Goal: Communication & Community: Answer question/provide support

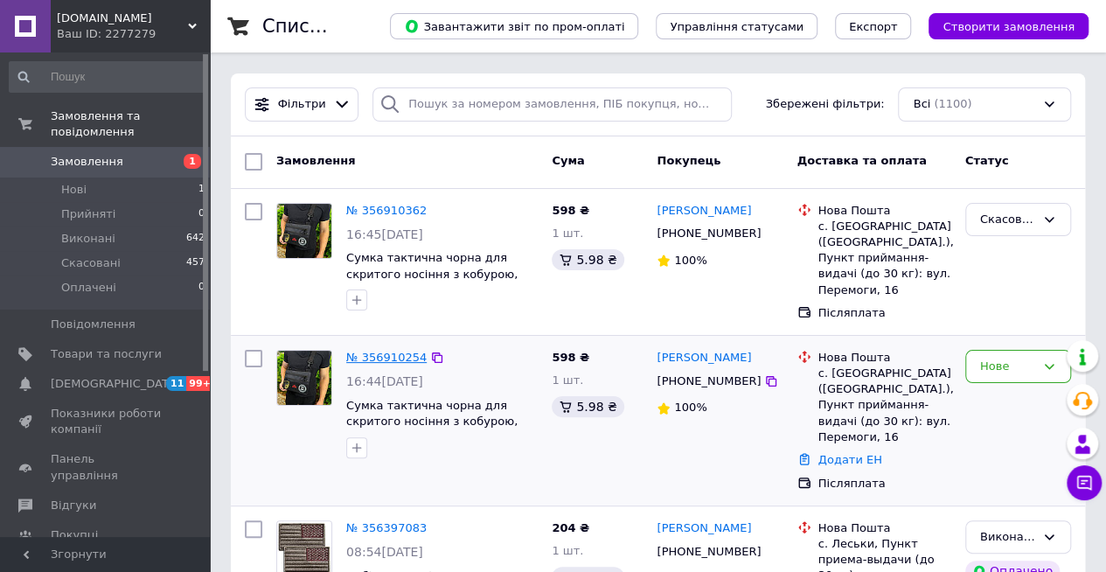
click at [386, 358] on link "№ 356910254" at bounding box center [386, 357] width 80 height 13
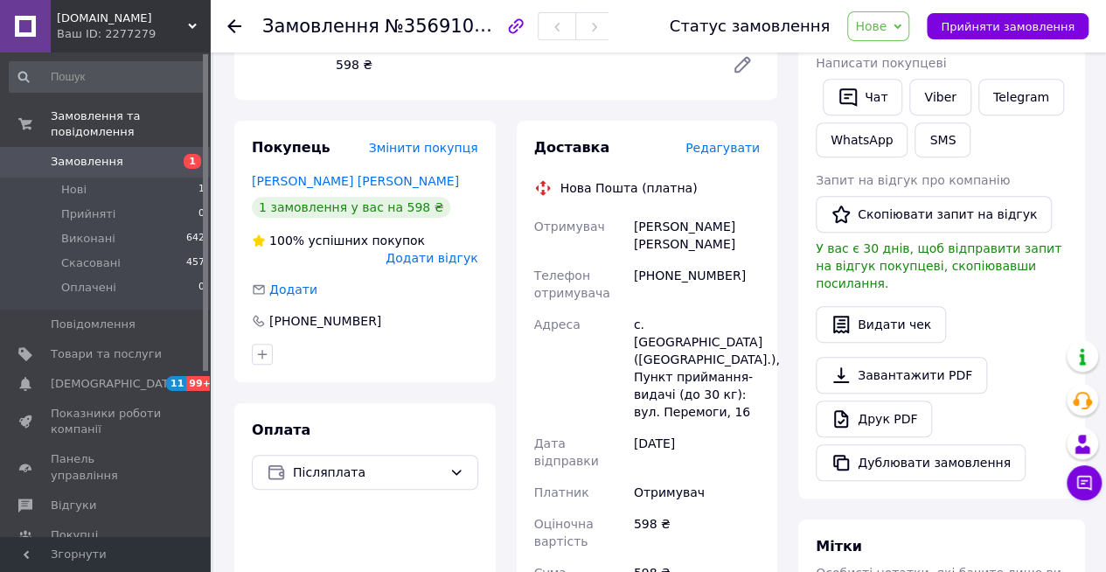
scroll to position [350, 0]
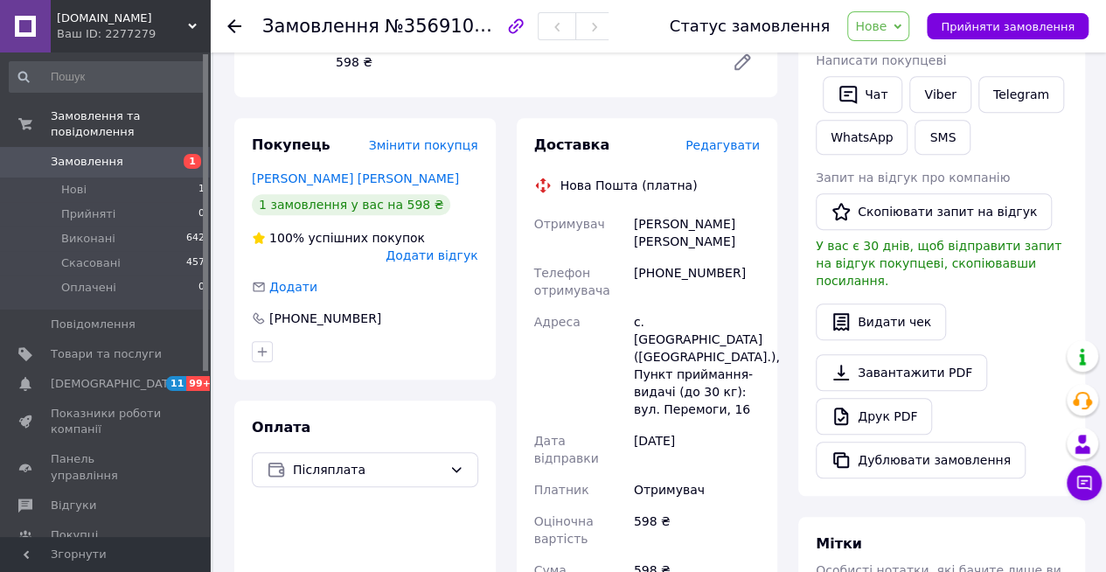
click at [234, 27] on icon at bounding box center [234, 26] width 14 height 14
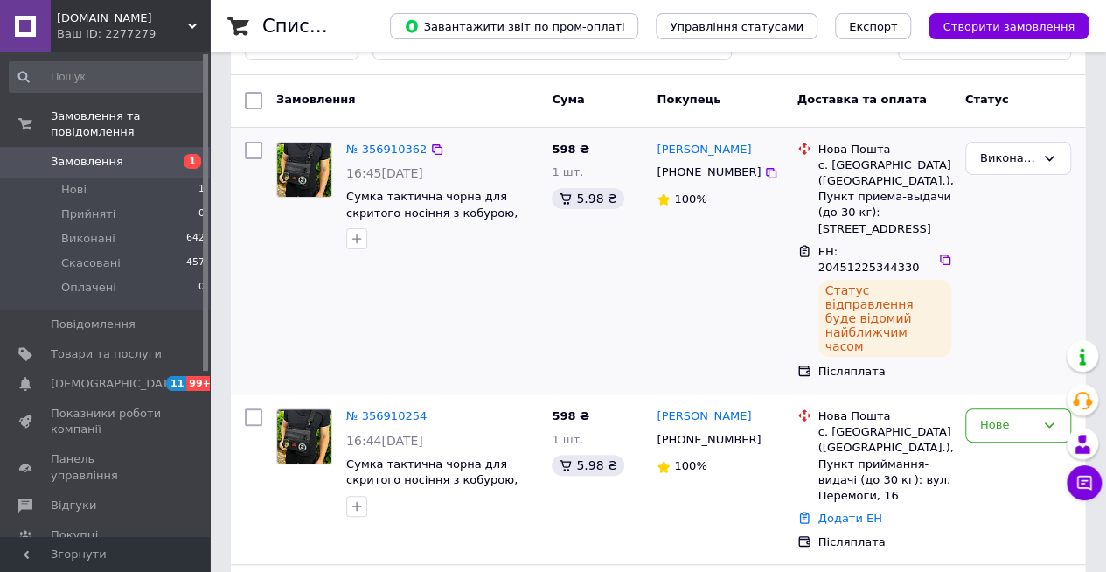
scroll to position [87, 0]
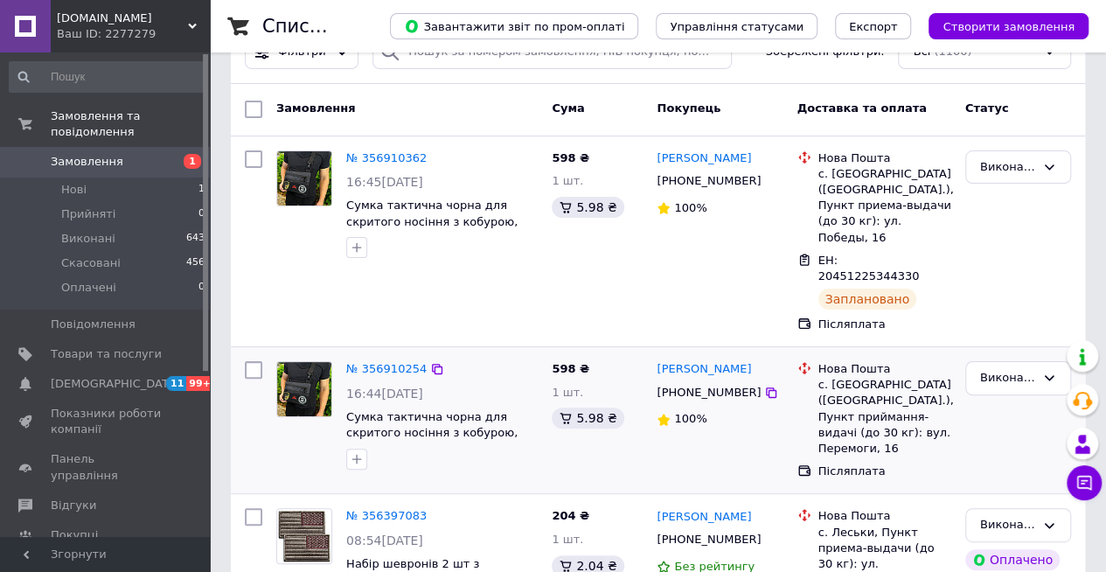
scroll to position [87, 0]
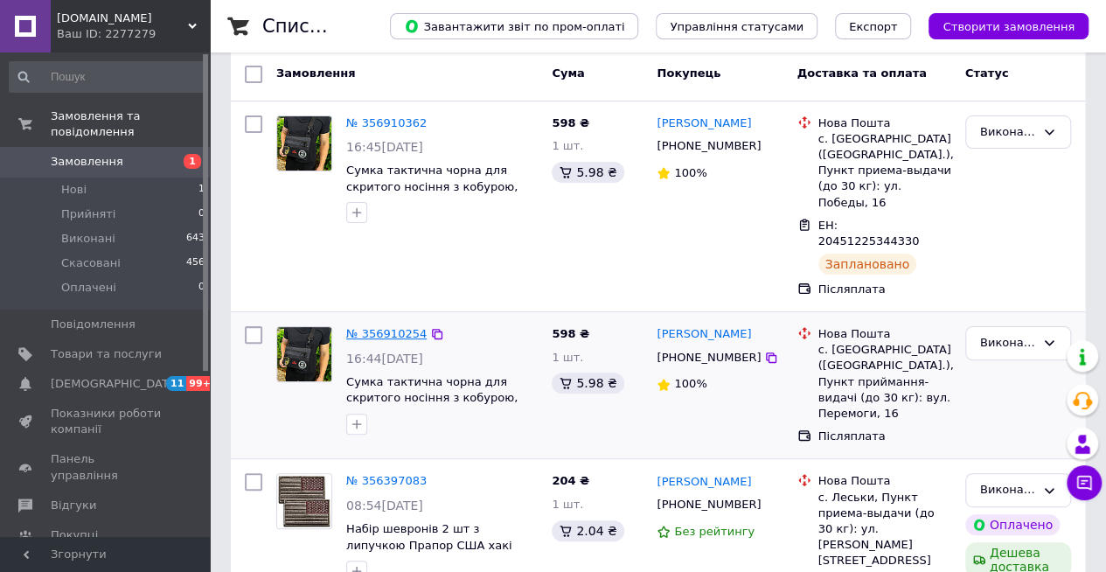
click at [383, 327] on link "№ 356910254" at bounding box center [386, 333] width 80 height 13
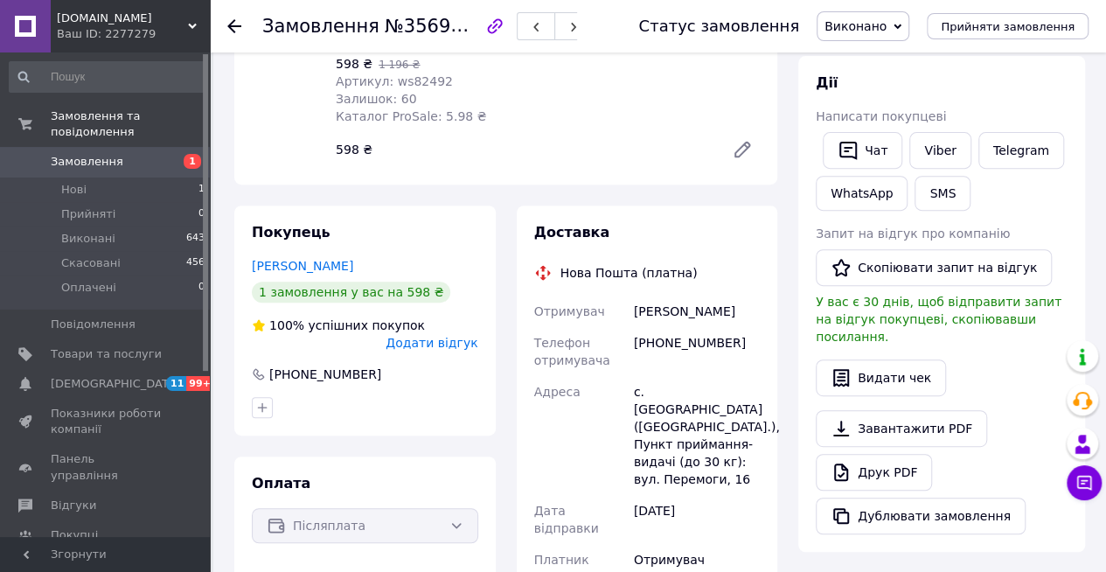
scroll to position [87, 0]
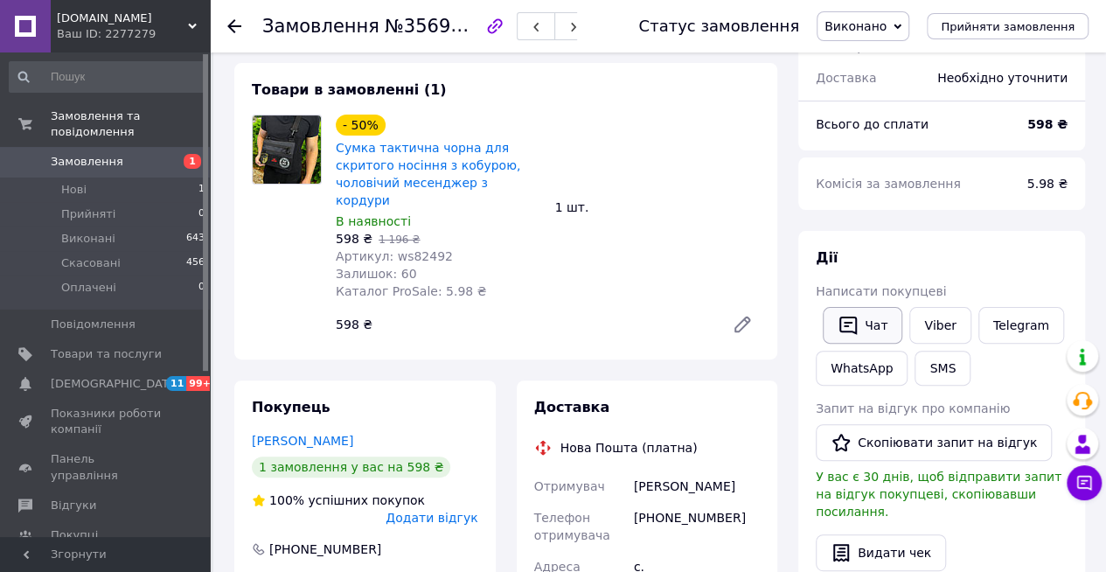
click at [871, 325] on button "Чат" at bounding box center [863, 325] width 80 height 37
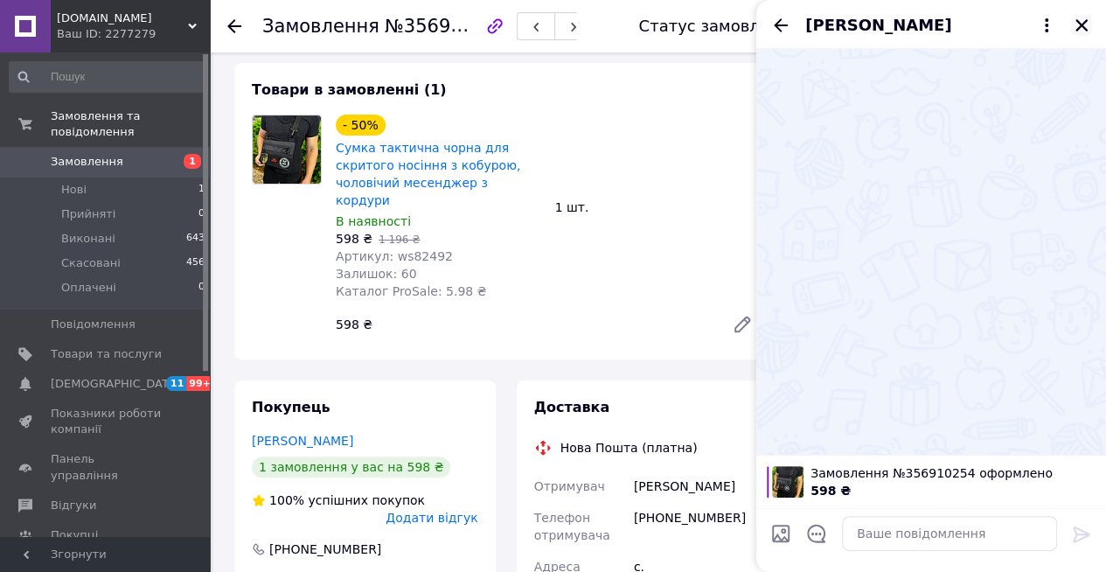
click at [1086, 24] on icon "Закрити" at bounding box center [1081, 25] width 16 height 16
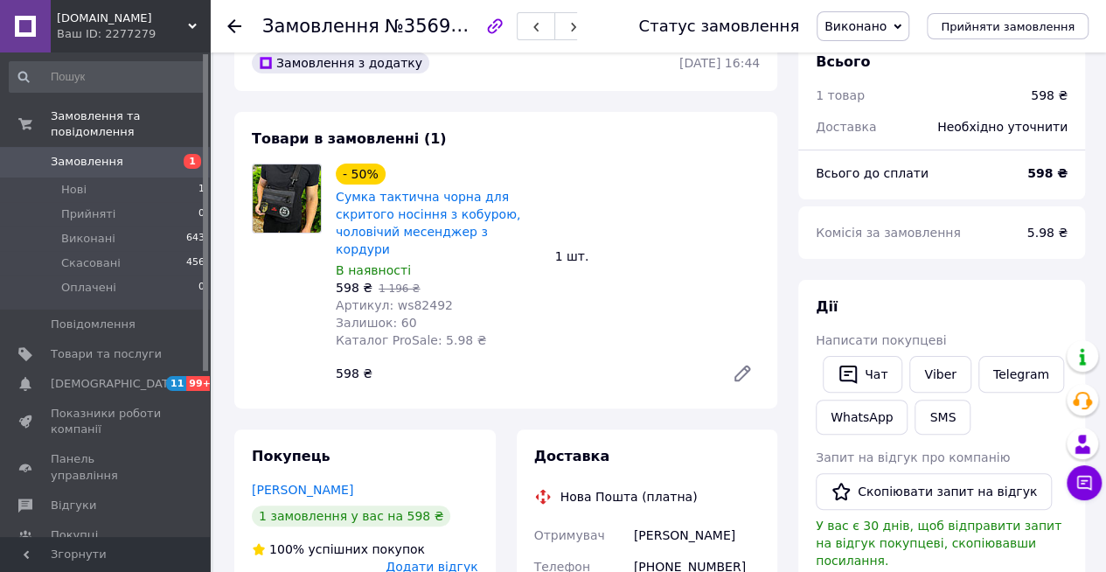
scroll to position [0, 0]
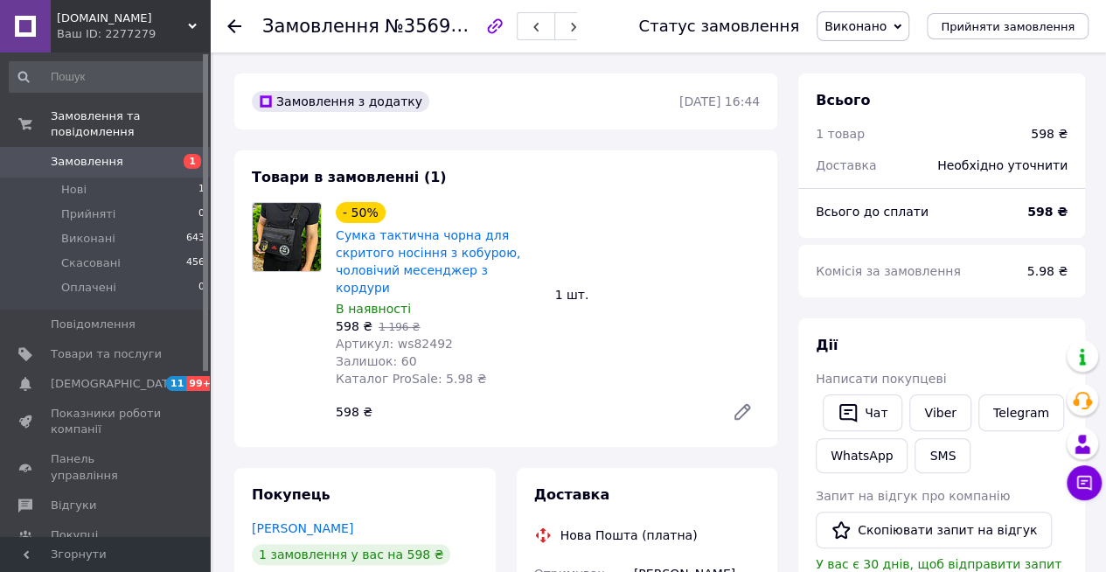
click at [234, 24] on icon at bounding box center [234, 26] width 14 height 14
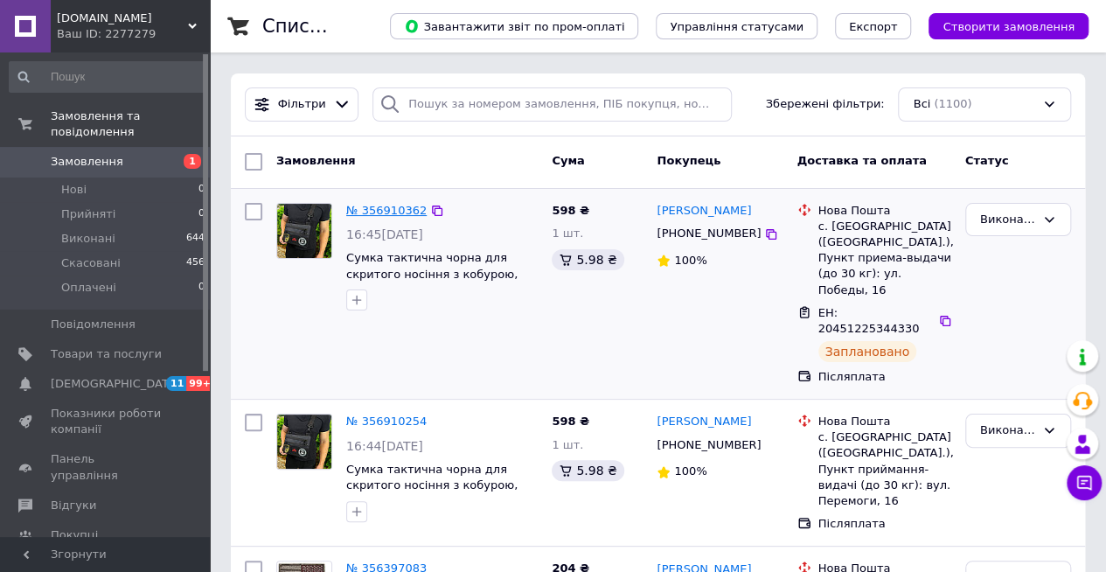
click at [383, 206] on link "№ 356910362" at bounding box center [386, 210] width 80 height 13
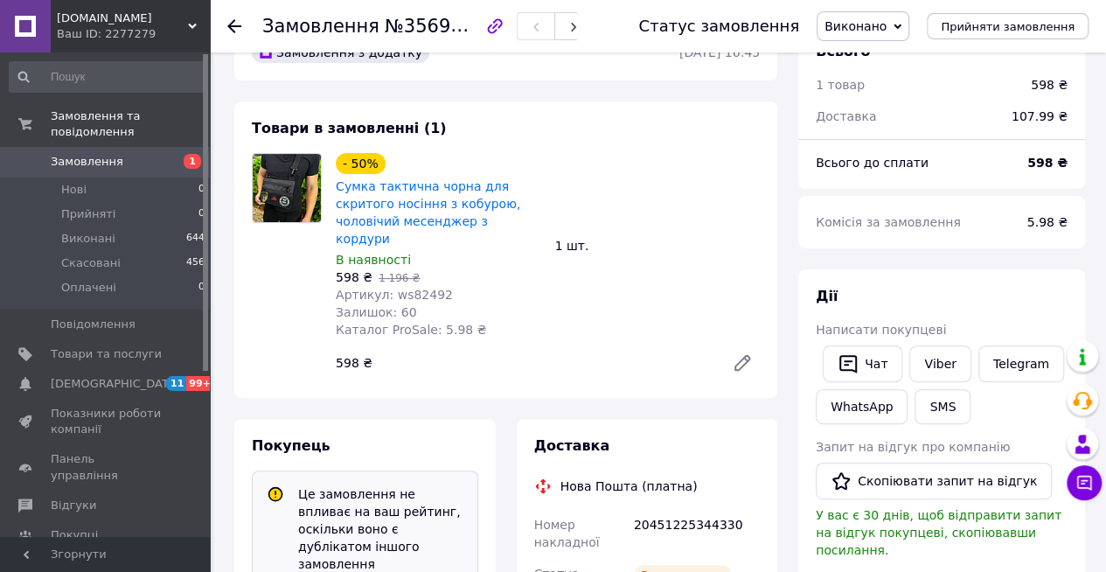
scroll to position [175, 0]
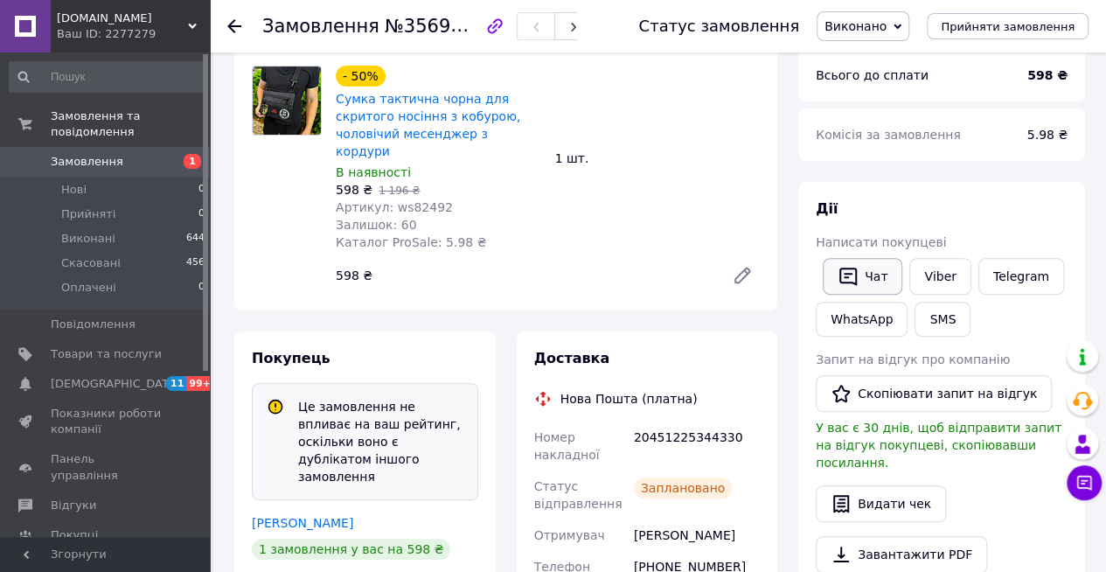
click at [860, 276] on button "Чат" at bounding box center [863, 276] width 80 height 37
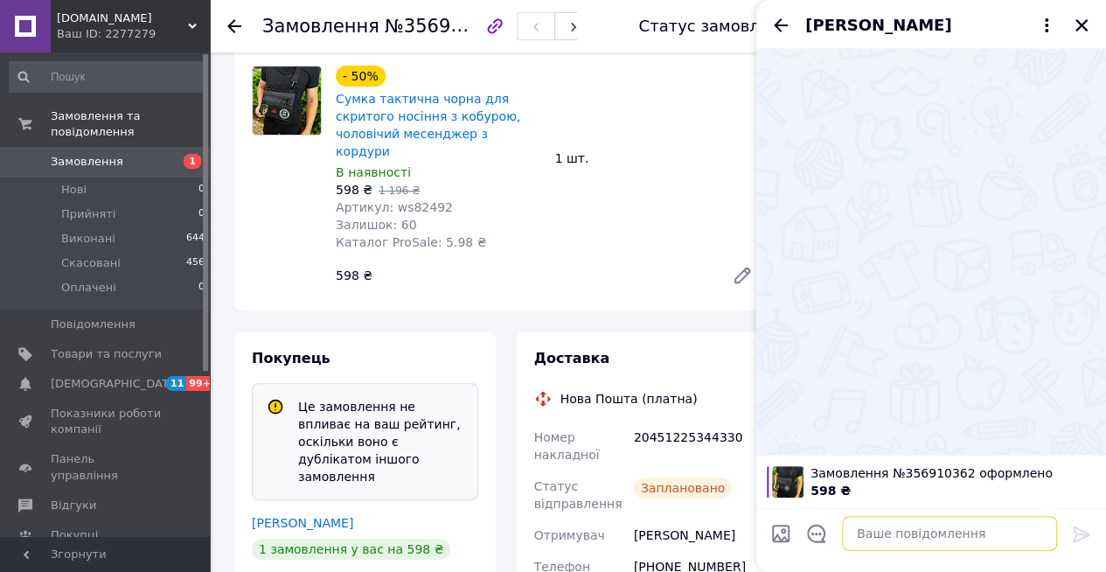
click at [915, 535] on textarea at bounding box center [949, 533] width 215 height 35
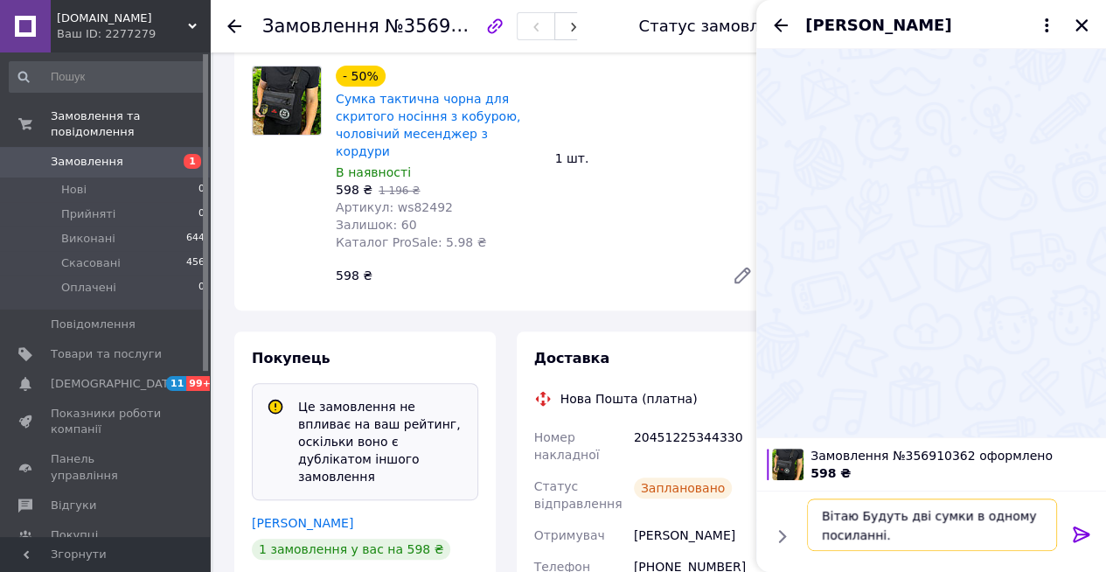
drag, startPoint x: 952, startPoint y: 516, endPoint x: 978, endPoint y: 530, distance: 29.7
click at [978, 530] on textarea "Вітаю Будуть дві сумки в одному посиланні." at bounding box center [932, 524] width 250 height 52
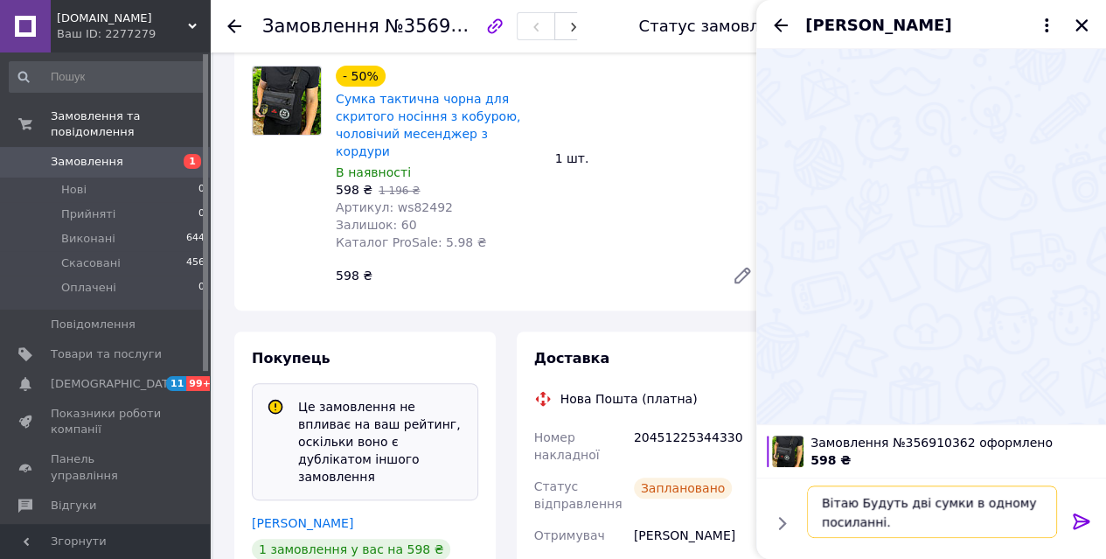
paste textarea "ій посилці"
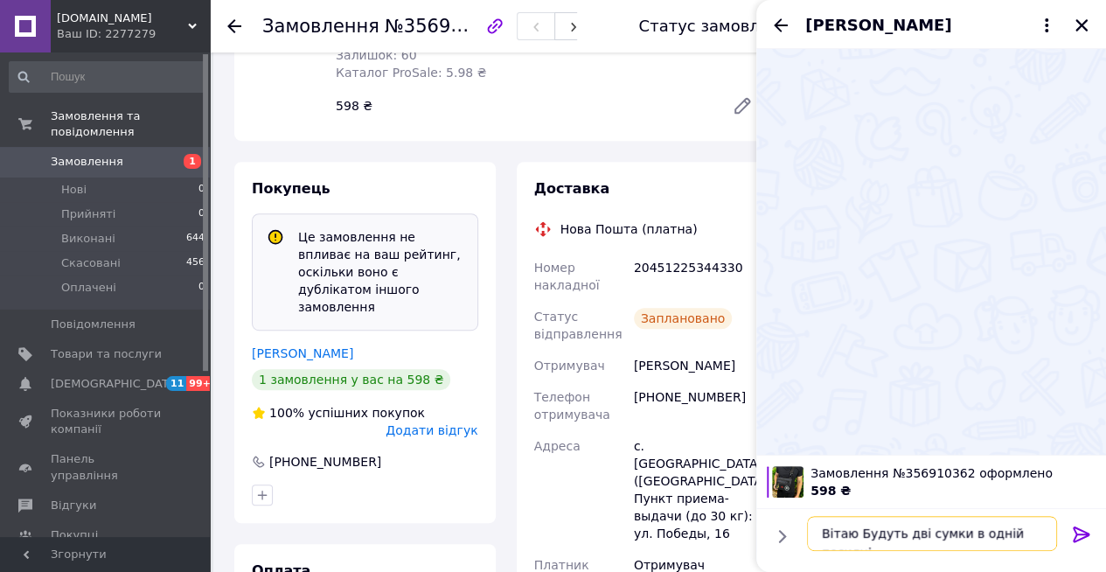
scroll to position [350, 0]
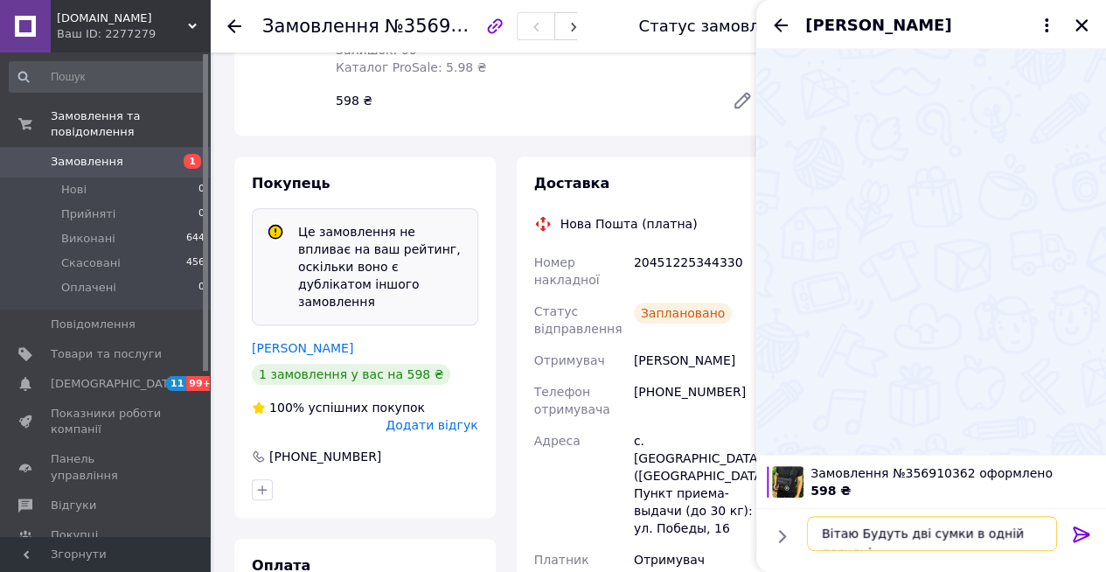
type textarea "Вітаю Будуть дві сумки в одній посилці"
click at [1076, 531] on icon at bounding box center [1081, 534] width 21 height 21
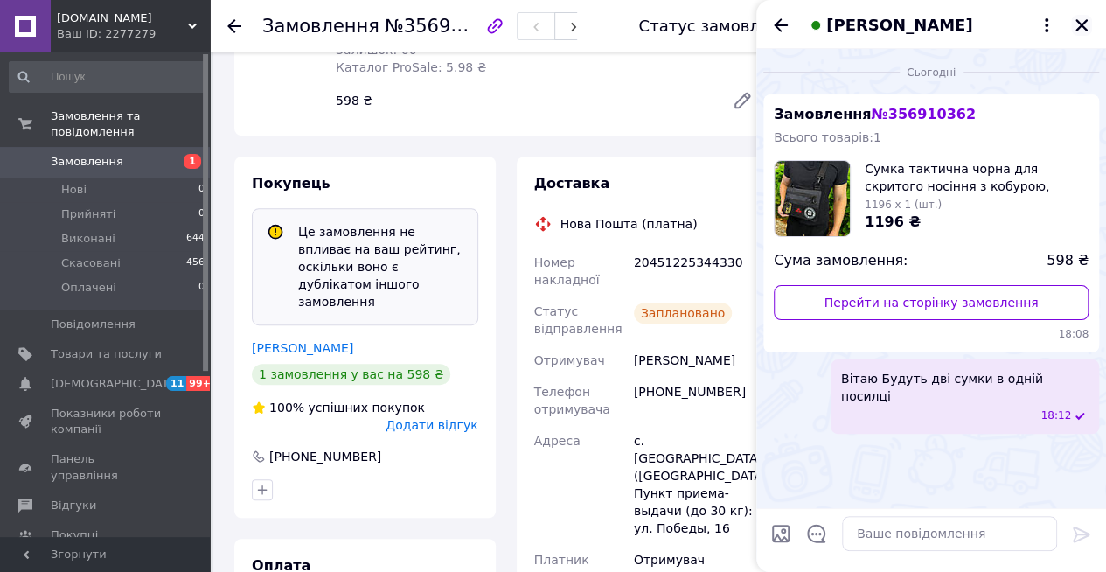
click at [1083, 30] on icon "Закрити" at bounding box center [1081, 25] width 16 height 16
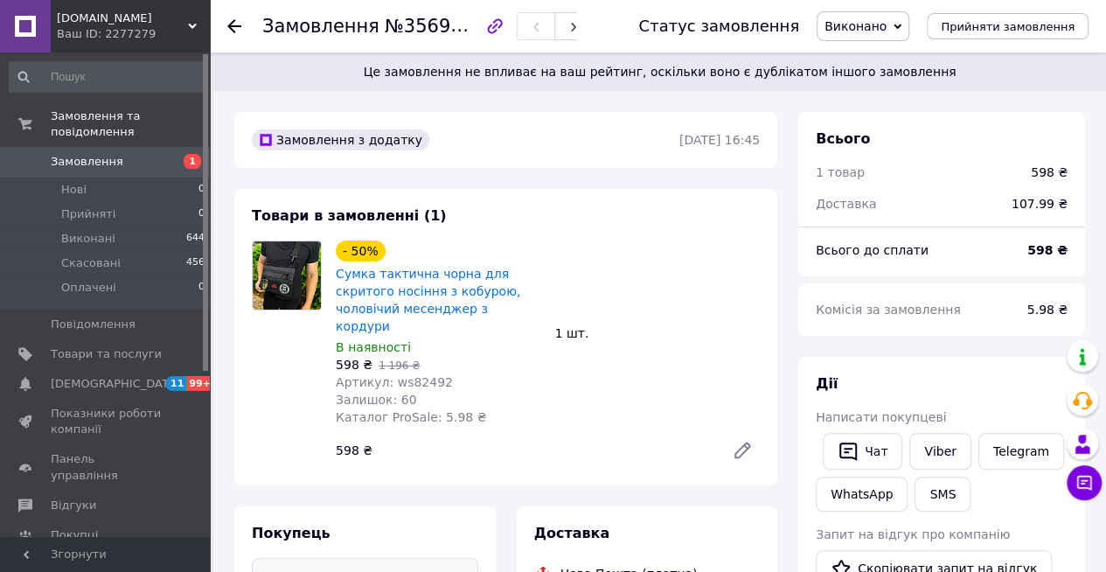
scroll to position [0, 0]
